Goal: Find contact information: Find contact information

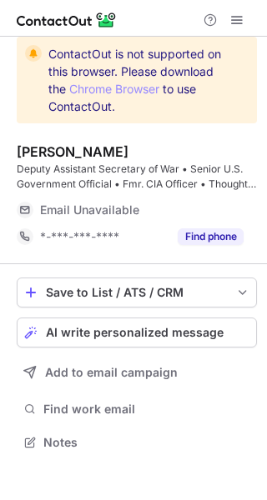
scroll to position [431, 267]
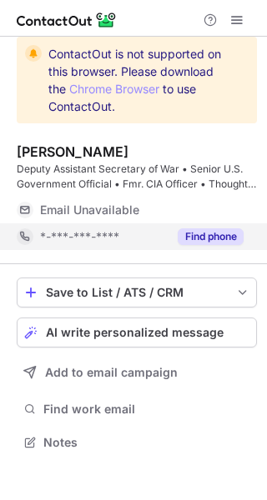
click at [192, 234] on button "Find phone" at bounding box center [210, 236] width 66 height 17
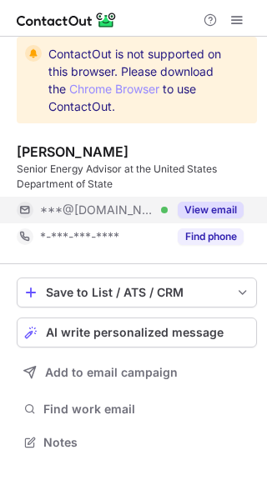
scroll to position [431, 267]
click at [209, 208] on button "View email" at bounding box center [210, 210] width 66 height 17
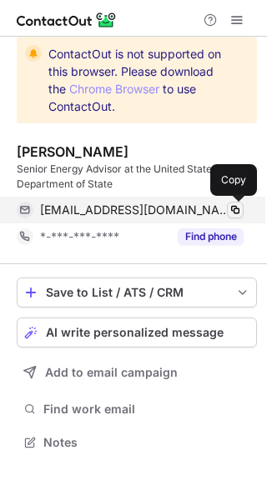
click at [235, 212] on span at bounding box center [234, 209] width 13 height 13
